Goal: Transaction & Acquisition: Obtain resource

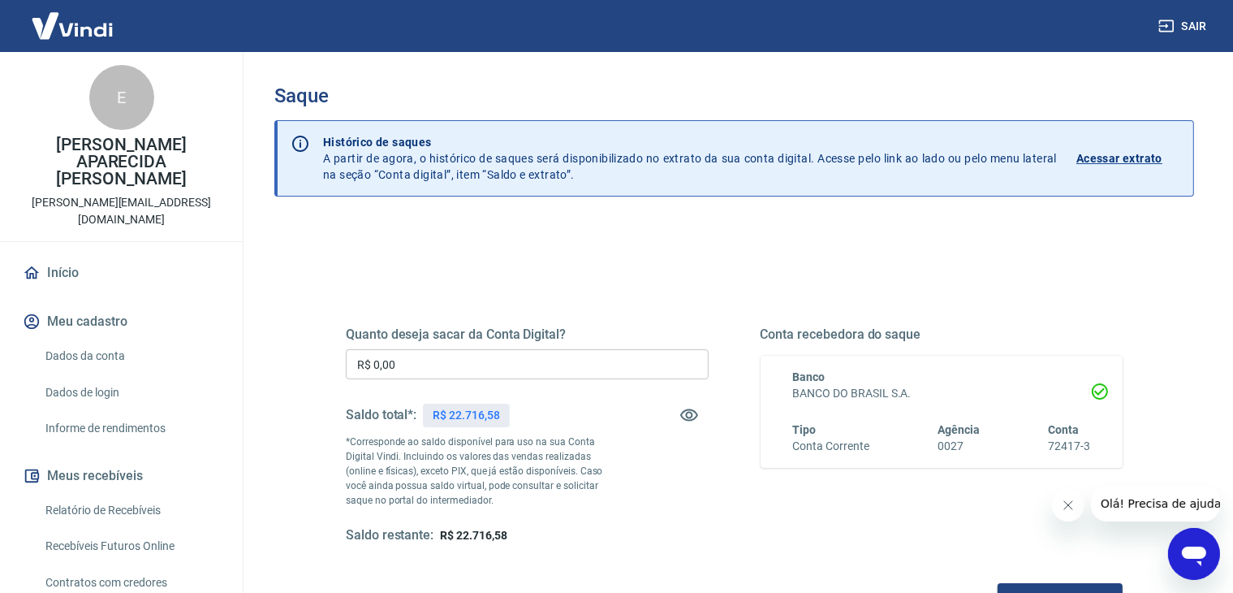
click at [419, 355] on input "R$ 0,00" at bounding box center [527, 364] width 363 height 30
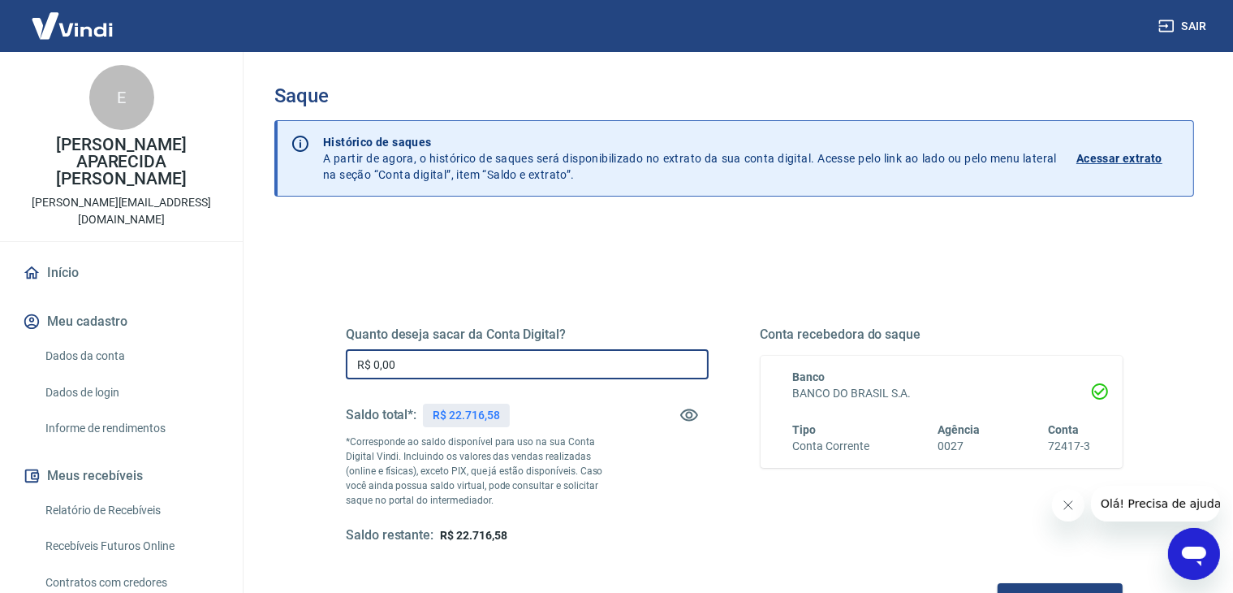
drag, startPoint x: 440, startPoint y: 348, endPoint x: 206, endPoint y: 327, distance: 234.7
click at [206, 327] on div "Sair E [PERSON_NAME] APARECIDA MONARI FERRUCCI [EMAIL_ADDRESS][DOMAIN_NAME] Iní…" at bounding box center [616, 296] width 1233 height 593
type input "R$ 21.500,00"
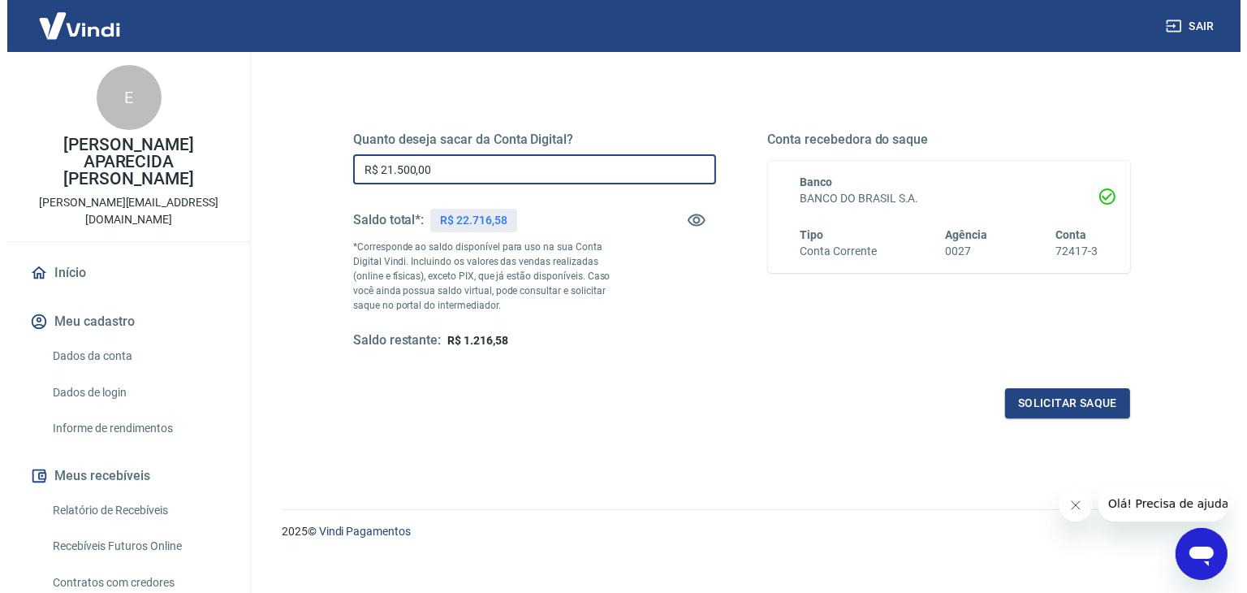
scroll to position [209, 0]
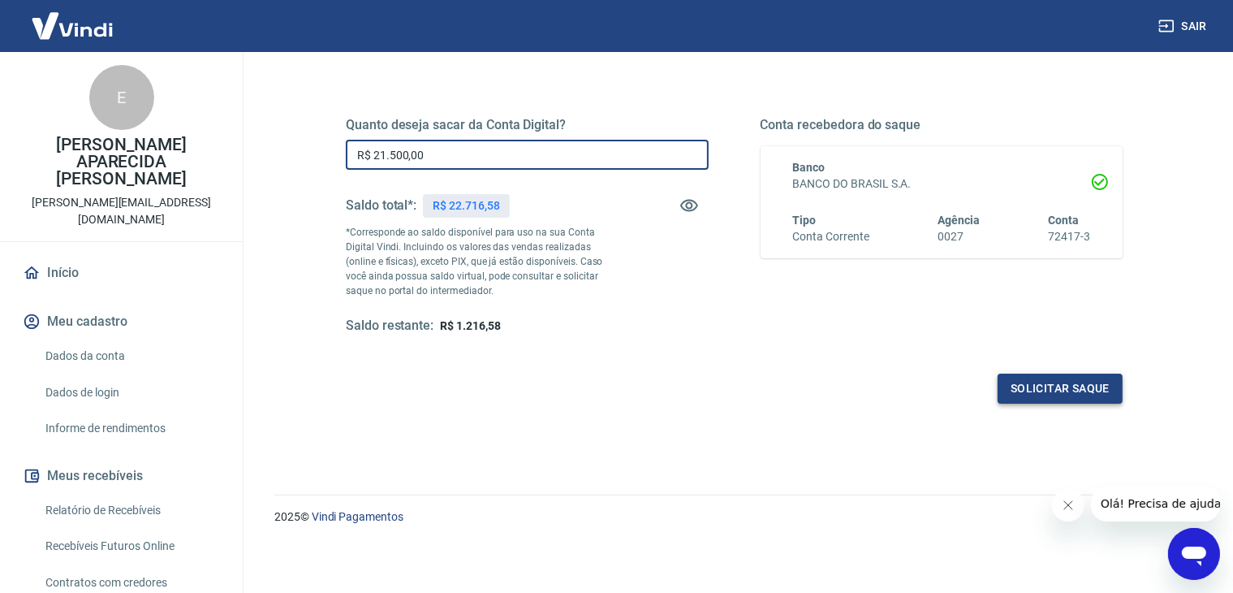
click at [1036, 392] on button "Solicitar saque" at bounding box center [1060, 388] width 125 height 30
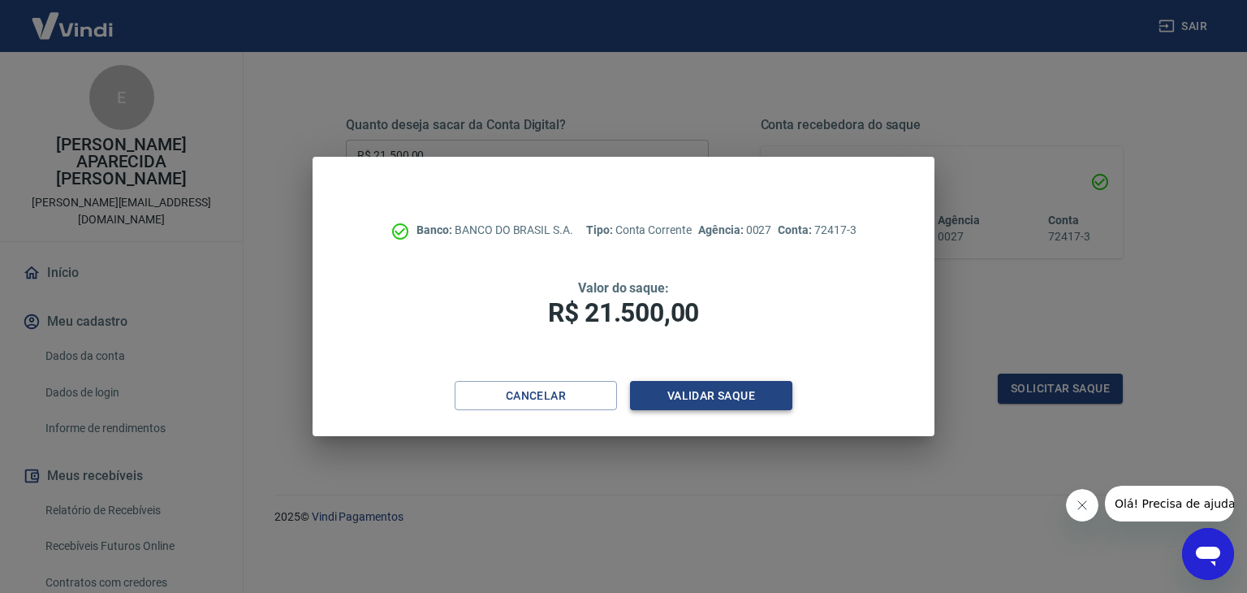
click at [746, 387] on button "Validar saque" at bounding box center [711, 396] width 162 height 30
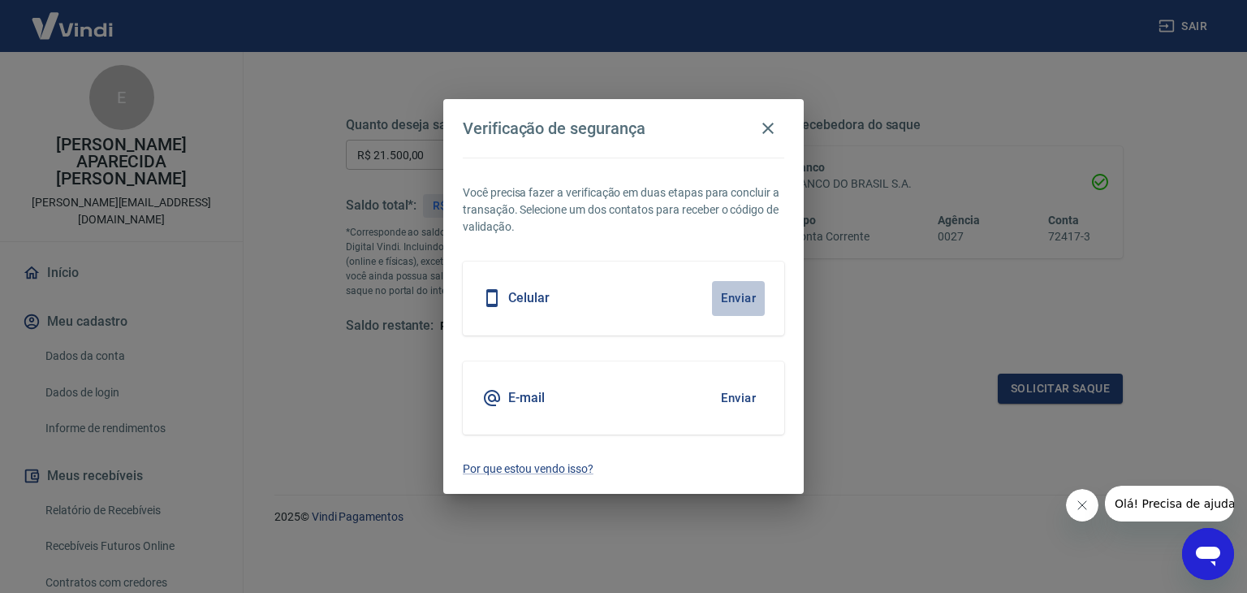
click at [726, 294] on button "Enviar" at bounding box center [738, 298] width 53 height 34
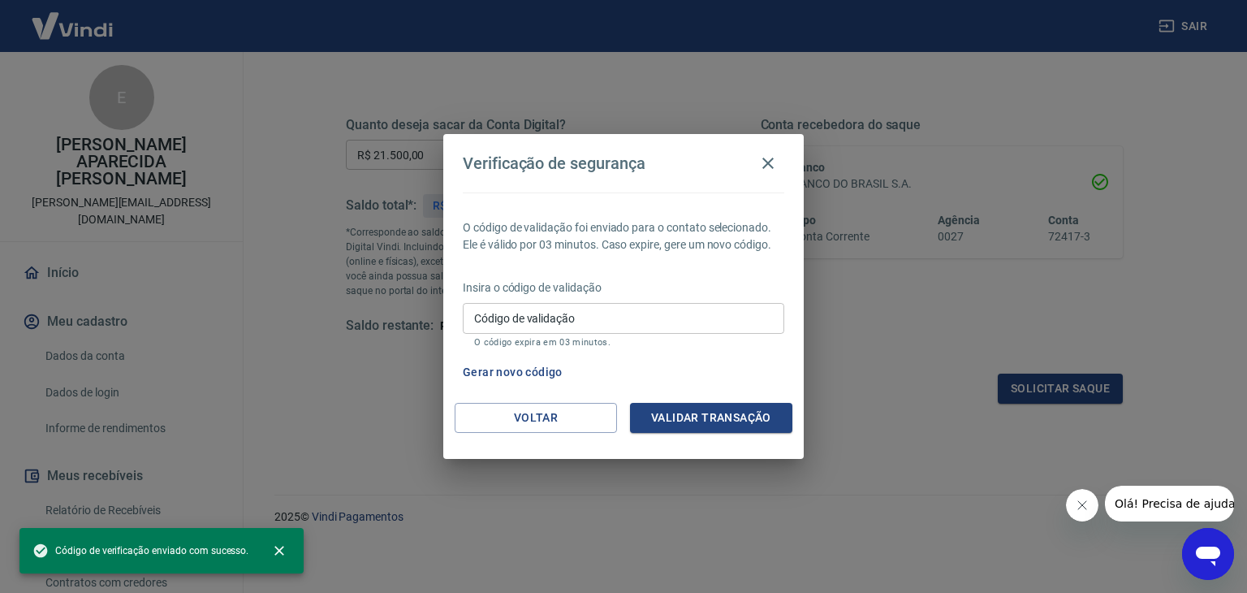
click at [630, 318] on input "Código de validação" at bounding box center [623, 318] width 321 height 30
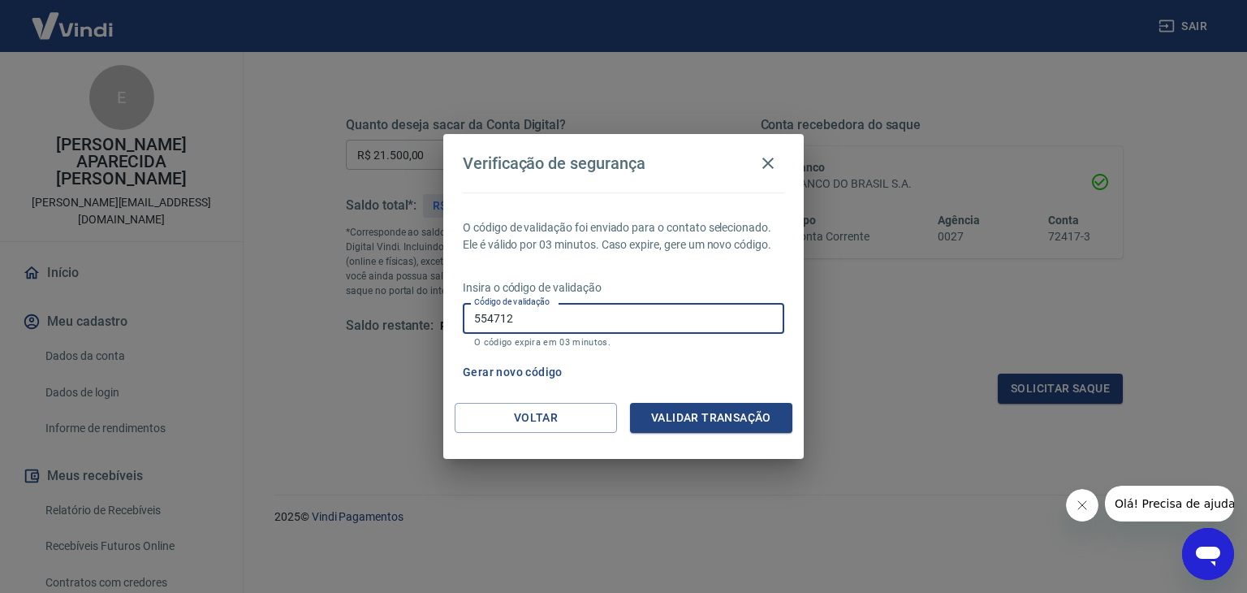
type input "554712"
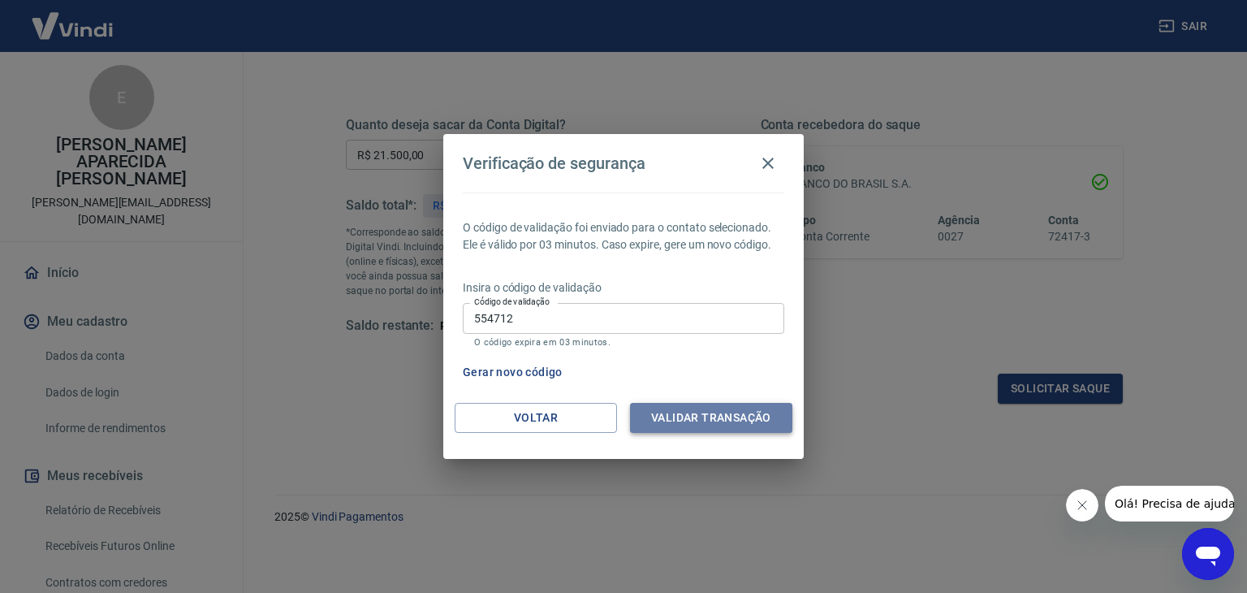
click at [672, 412] on button "Validar transação" at bounding box center [711, 418] width 162 height 30
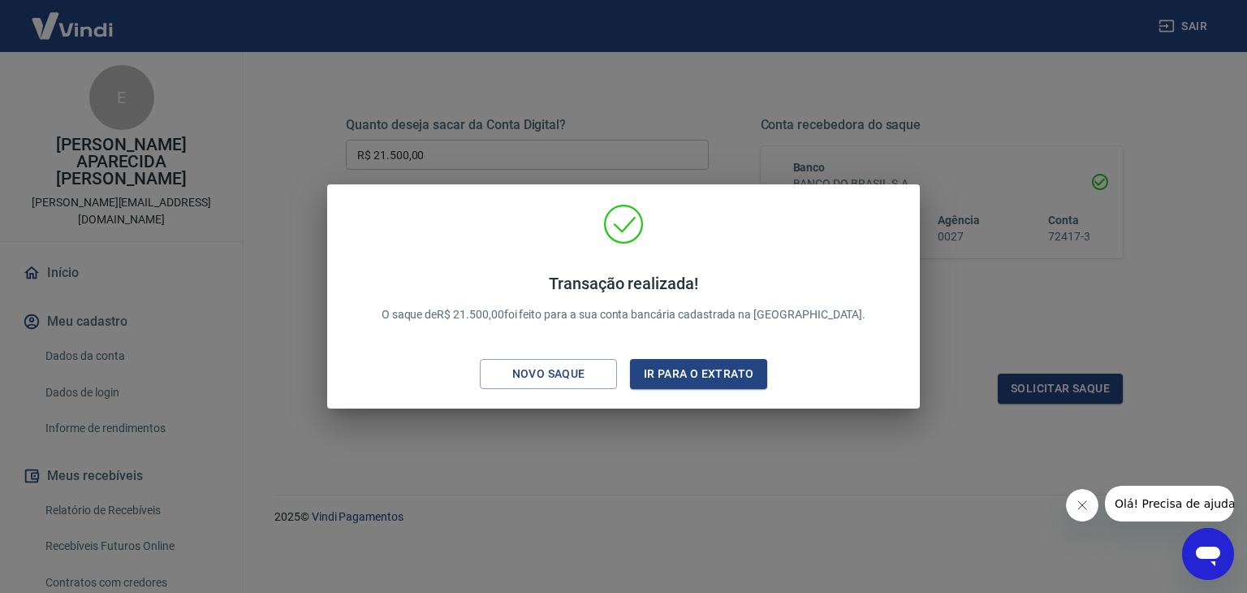
click at [853, 488] on div "Transação realizada! O saque de R$ 21.500,00 foi feito para a sua conta bancári…" at bounding box center [623, 296] width 1247 height 593
